Goal: Transaction & Acquisition: Obtain resource

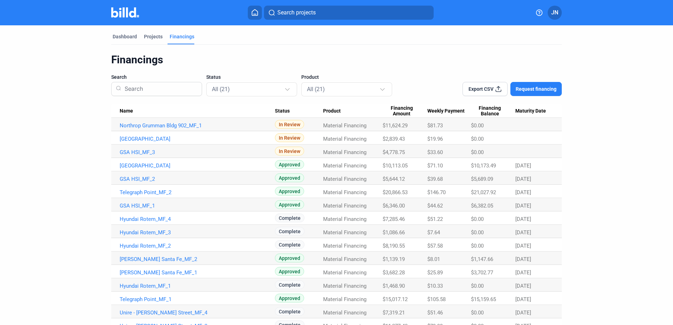
scroll to position [35, 0]
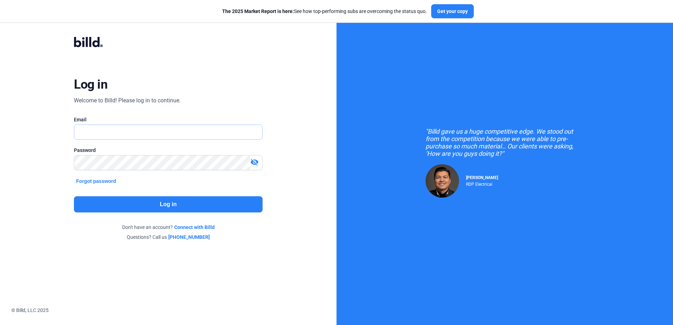
type input "[PERSON_NAME][EMAIL_ADDRESS][DOMAIN_NAME]"
click at [118, 201] on button "Log in" at bounding box center [168, 205] width 188 height 16
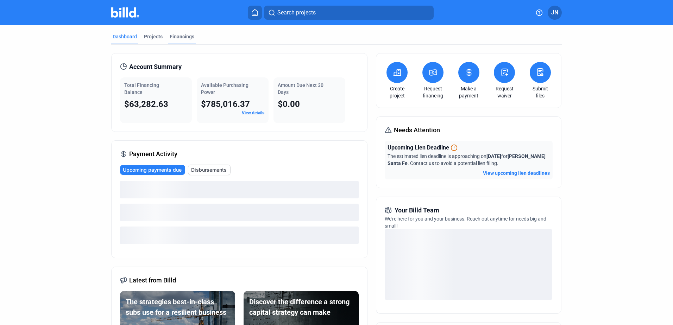
click at [177, 35] on div "Financings" at bounding box center [182, 36] width 25 height 7
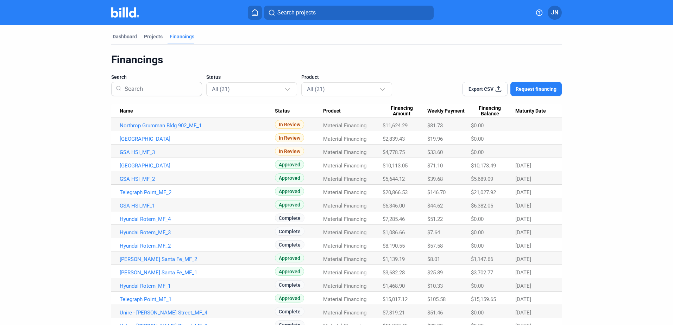
click at [519, 89] on span "Request financing" at bounding box center [536, 89] width 41 height 7
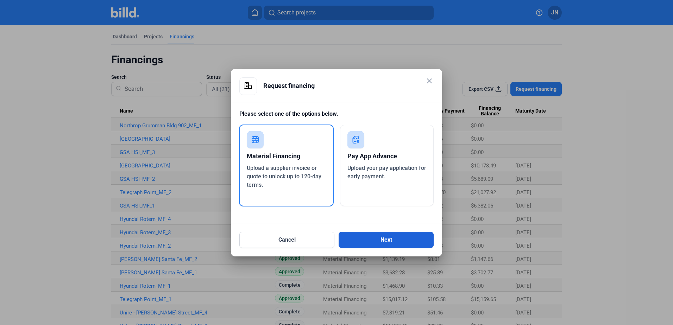
click at [356, 243] on button "Next" at bounding box center [386, 240] width 95 height 16
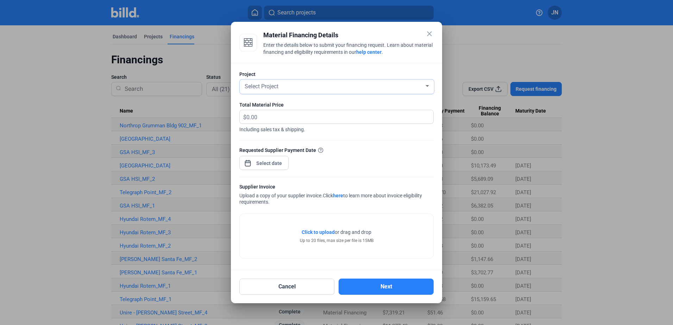
click at [260, 86] on span "Select Project" at bounding box center [262, 86] width 34 height 7
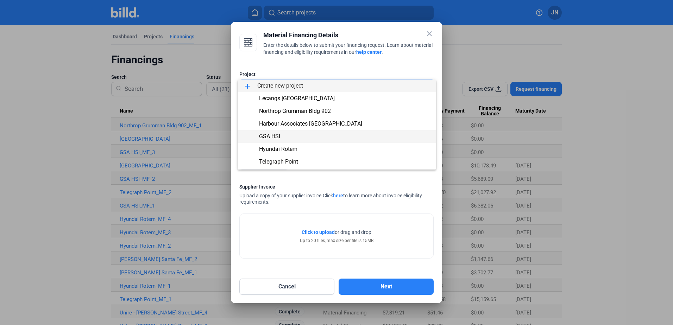
scroll to position [24, 0]
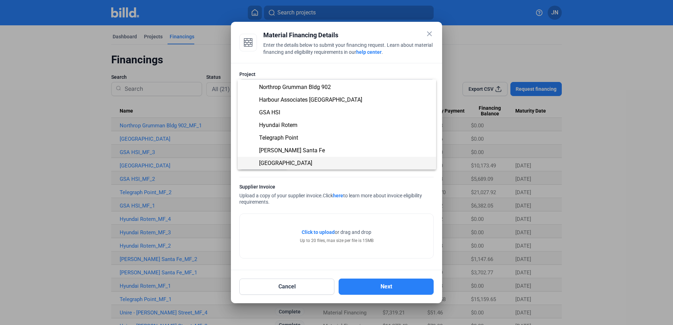
click at [296, 161] on span "Whittier Blvd Business Center" at bounding box center [285, 163] width 53 height 7
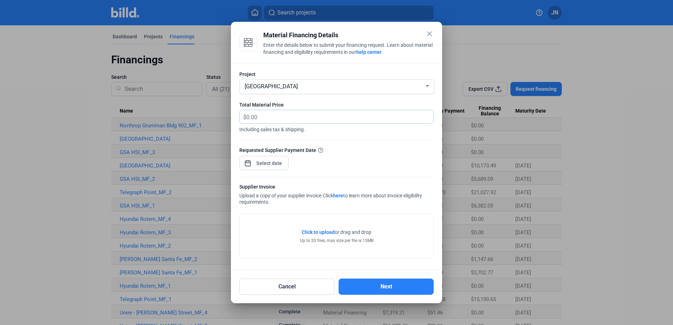
click at [266, 117] on input "text" at bounding box center [340, 117] width 187 height 14
type input "2,175.00"
click at [269, 165] on div "close Material Financing Details Enter the details below to submit your financi…" at bounding box center [336, 162] width 673 height 325
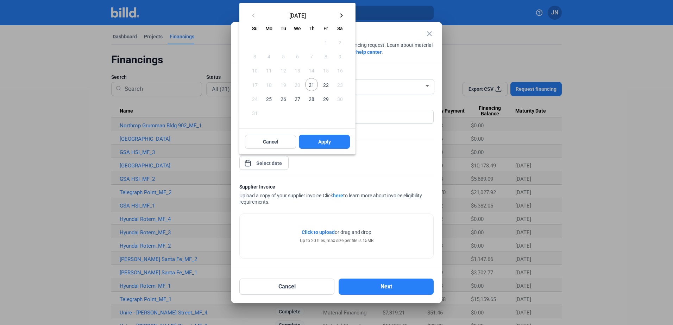
click at [340, 14] on mat-icon "keyboard_arrow_right" at bounding box center [341, 15] width 8 height 8
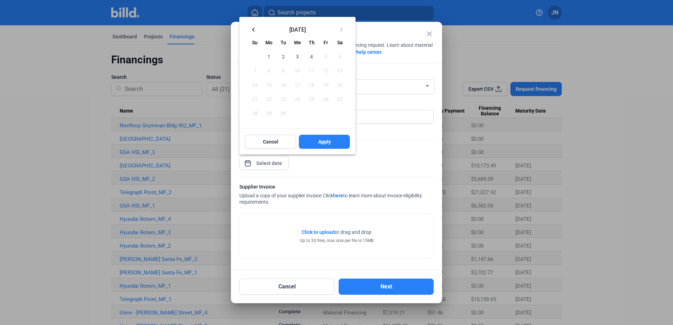
click at [313, 54] on span "4" at bounding box center [311, 56] width 13 height 13
click at [321, 140] on span "Apply" at bounding box center [324, 141] width 13 height 7
type input "Sep 04, 2025"
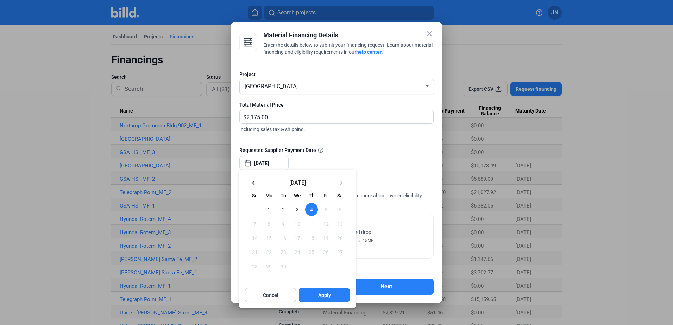
click at [381, 249] on div at bounding box center [336, 162] width 673 height 325
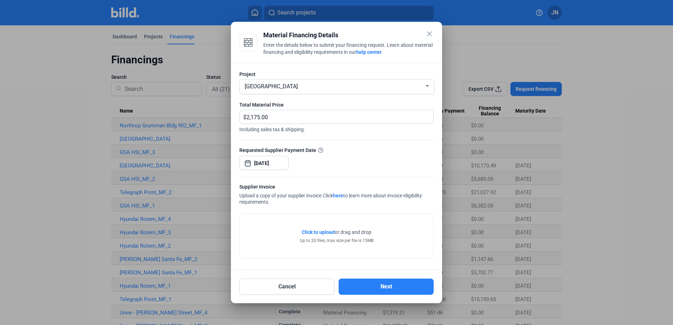
click at [317, 233] on span "Click to upload" at bounding box center [318, 233] width 33 height 6
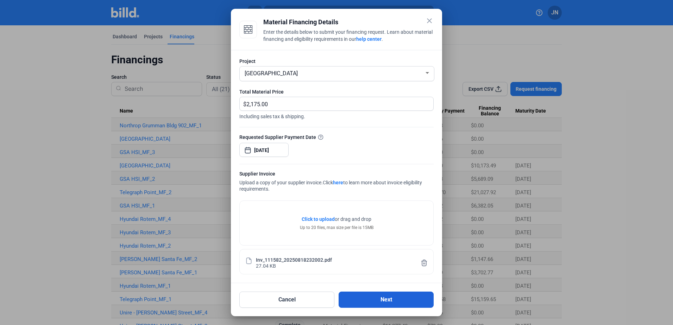
click at [361, 300] on button "Next" at bounding box center [386, 300] width 95 height 16
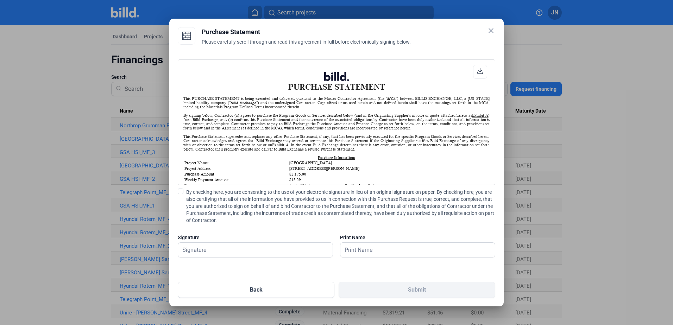
scroll to position [0, 0]
click at [179, 191] on span at bounding box center [181, 192] width 6 height 6
click at [0, 0] on input "By checking here, you are consenting to the use of your electronic signature in…" at bounding box center [0, 0] width 0 height 0
click at [189, 249] on input "text" at bounding box center [251, 250] width 147 height 14
type input "[PERSON_NAME]"
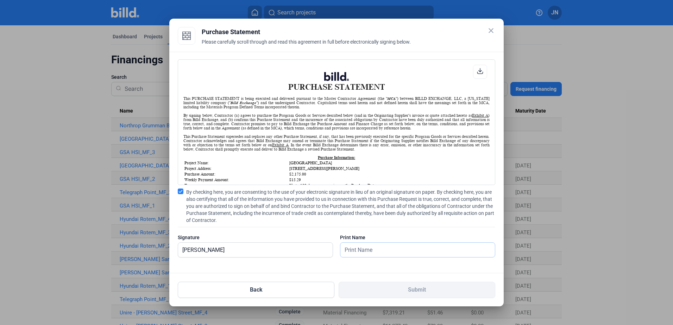
type input "[PERSON_NAME]"
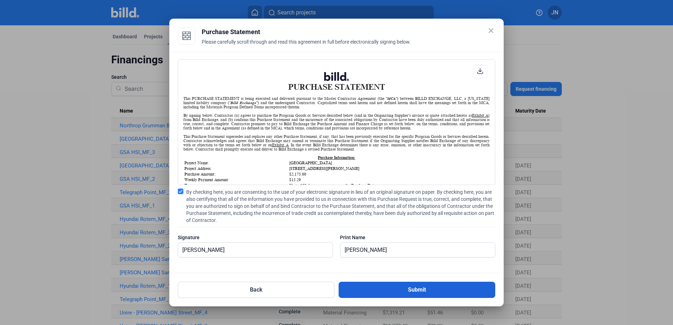
click at [354, 287] on button "Submit" at bounding box center [417, 290] width 157 height 16
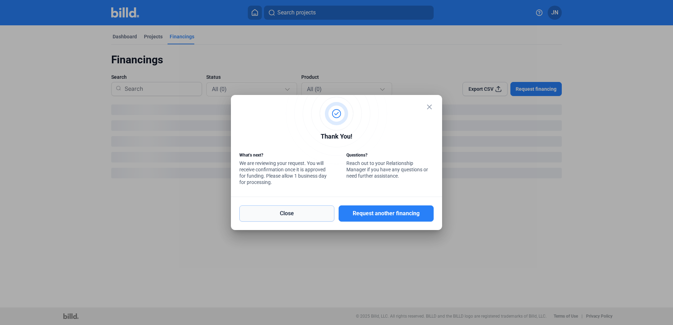
click at [306, 215] on button "Close" at bounding box center [286, 214] width 95 height 16
